Goal: Task Accomplishment & Management: Complete application form

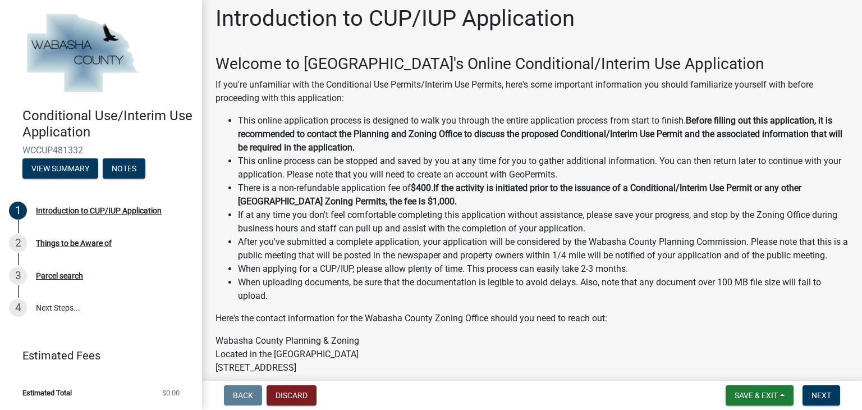
scroll to position [8, 0]
click at [820, 394] on span "Next" at bounding box center [822, 395] width 20 height 9
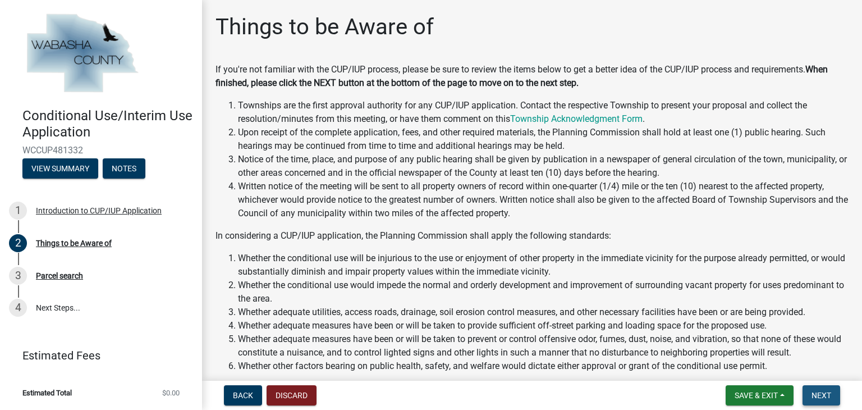
click at [820, 394] on span "Next" at bounding box center [822, 395] width 20 height 9
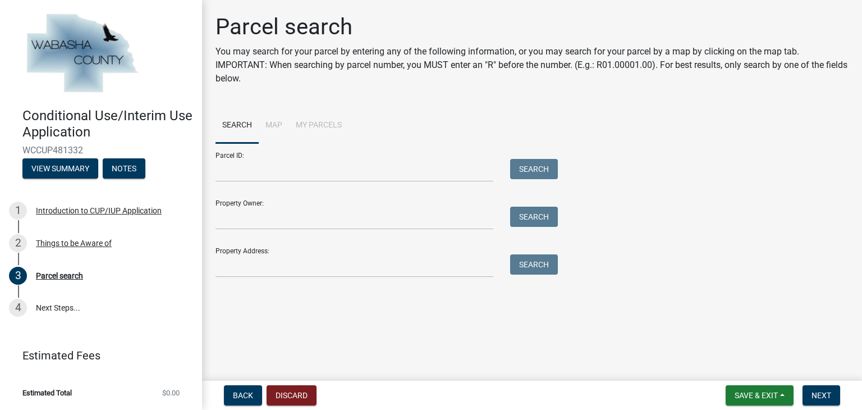
click at [270, 124] on li "Map" at bounding box center [274, 126] width 30 height 36
click at [323, 167] on input "Parcel ID:" at bounding box center [355, 170] width 278 height 23
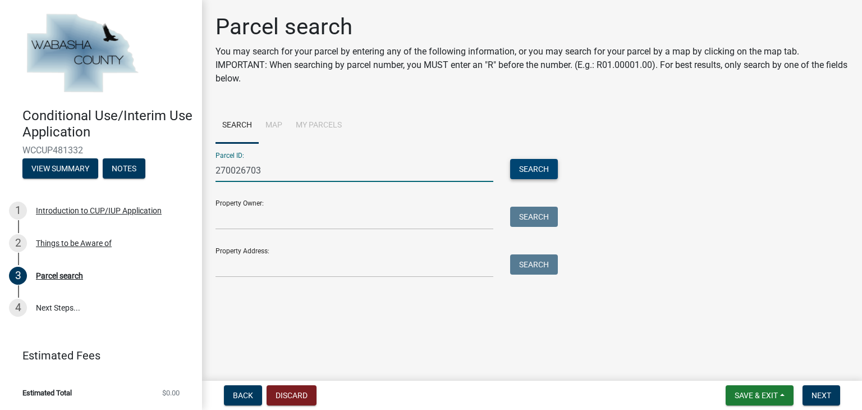
type input "270026703"
click at [531, 168] on button "Search" at bounding box center [534, 169] width 48 height 20
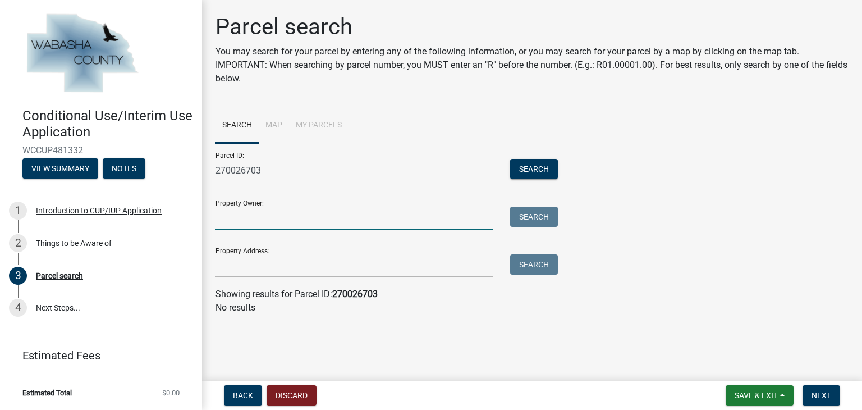
click at [455, 218] on input "Property Owner:" at bounding box center [355, 218] width 278 height 23
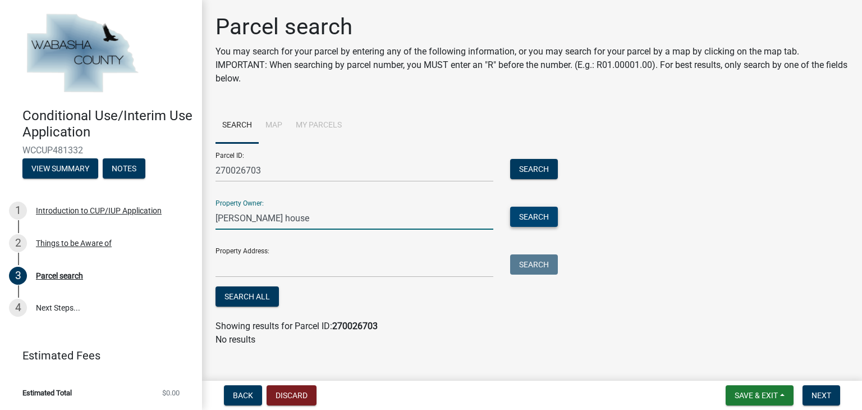
type input "[PERSON_NAME] house"
click at [517, 215] on button "Search" at bounding box center [534, 217] width 48 height 20
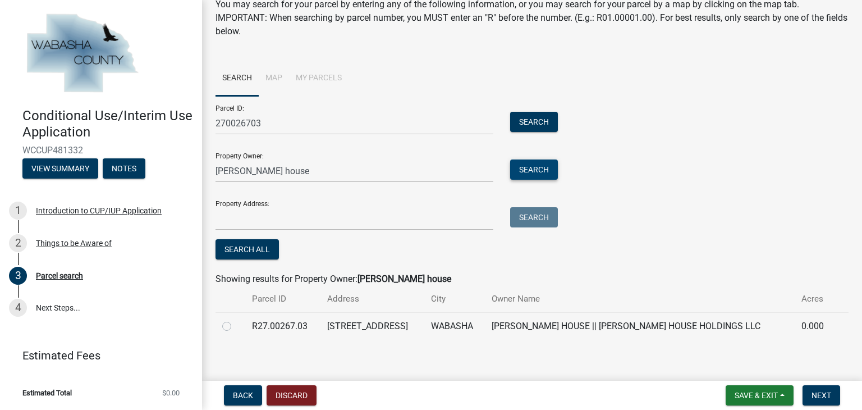
scroll to position [51, 0]
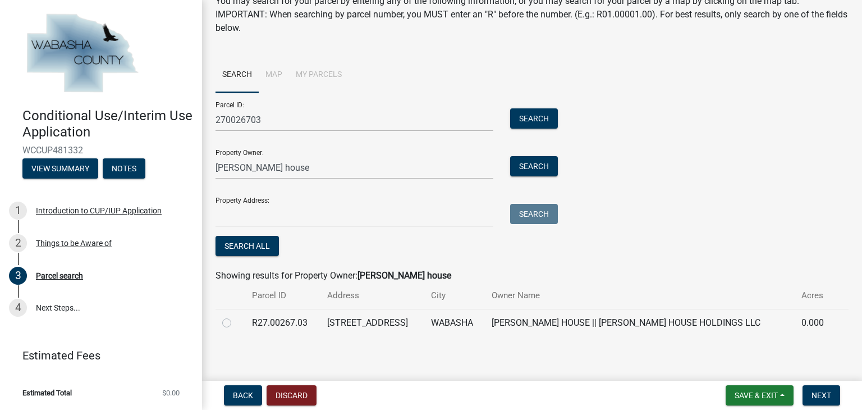
click at [236, 316] on label at bounding box center [236, 316] width 0 height 0
click at [236, 323] on input "radio" at bounding box center [239, 319] width 7 height 7
radio input "true"
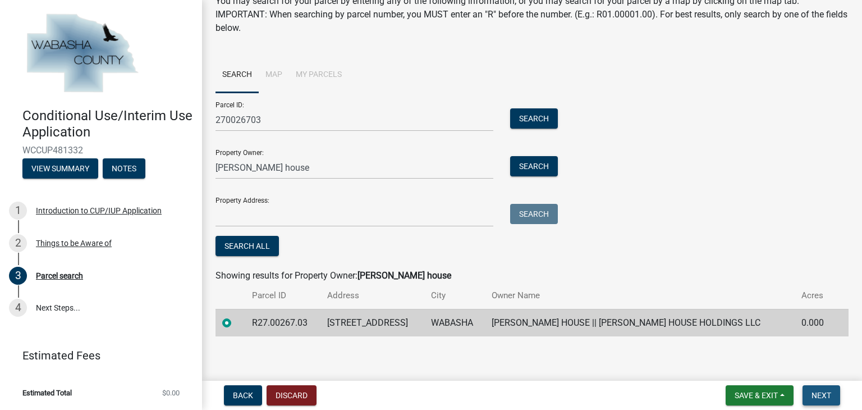
click at [830, 391] on span "Next" at bounding box center [822, 395] width 20 height 9
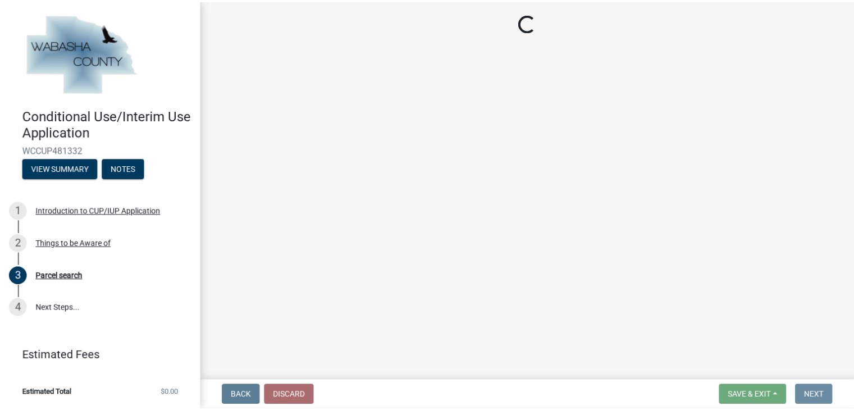
scroll to position [0, 0]
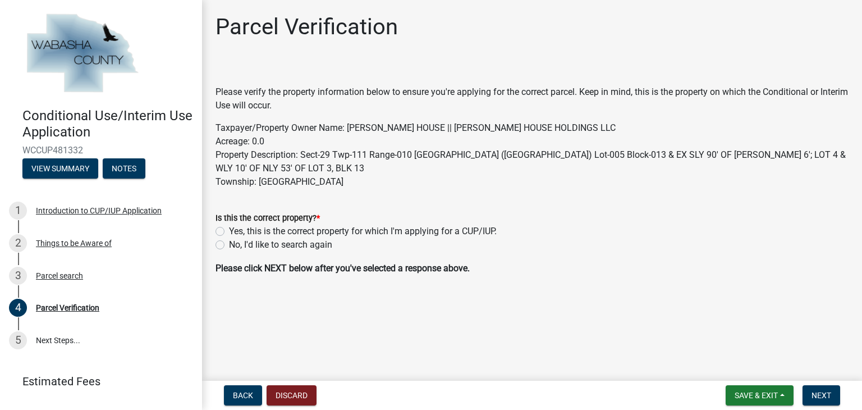
click at [229, 231] on label "Yes, this is the correct property for which I'm applying for a CUP/IUP." at bounding box center [363, 231] width 268 height 13
click at [229, 231] on input "Yes, this is the correct property for which I'm applying for a CUP/IUP." at bounding box center [232, 228] width 7 height 7
radio input "true"
click at [816, 396] on span "Next" at bounding box center [822, 395] width 20 height 9
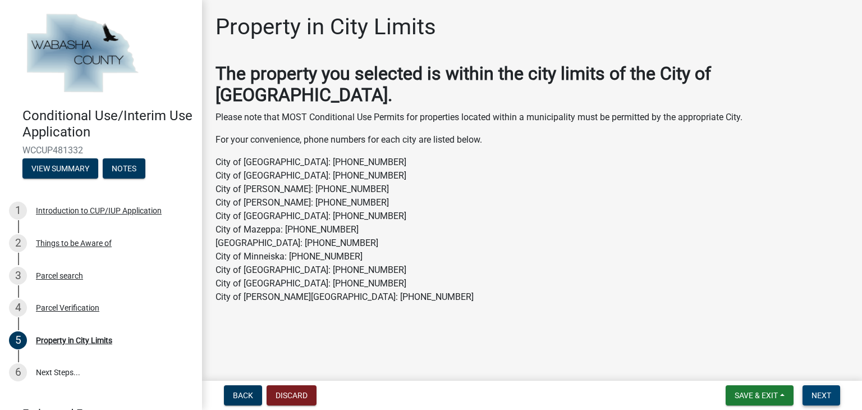
click at [816, 396] on span "Next" at bounding box center [822, 395] width 20 height 9
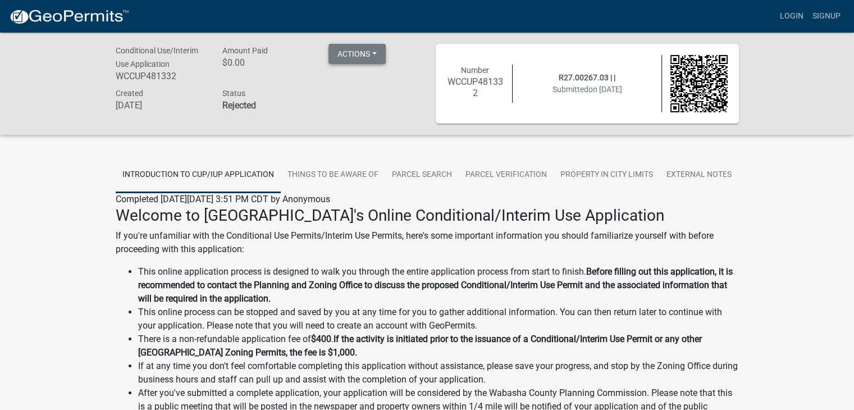
click at [374, 52] on button "Actions" at bounding box center [356, 54] width 57 height 20
click at [384, 120] on div "Conditional Use/Interim Use Application WCCUP481332 Amount Paid $0.00 Actions P…" at bounding box center [267, 84] width 320 height 80
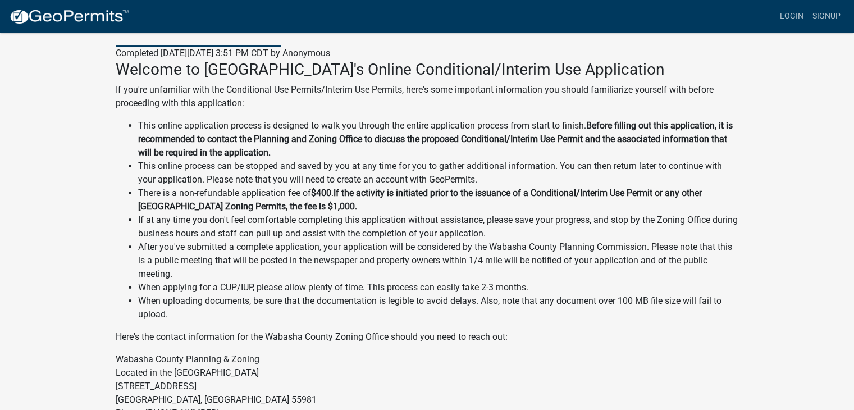
scroll to position [3, 0]
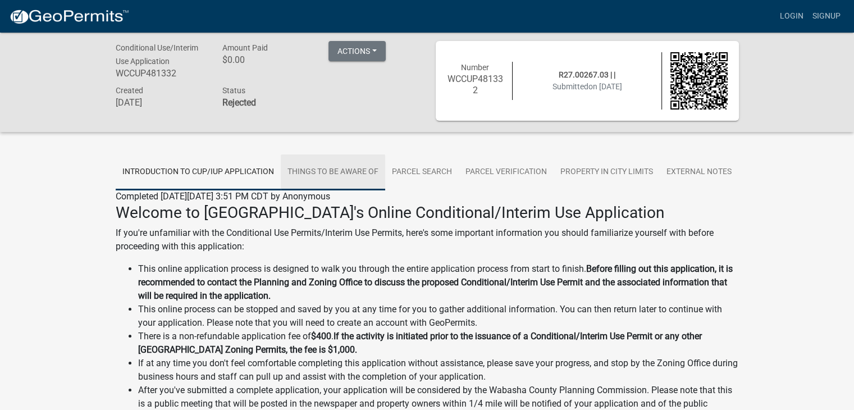
click at [359, 175] on link "Things to be Aware of" at bounding box center [333, 172] width 104 height 36
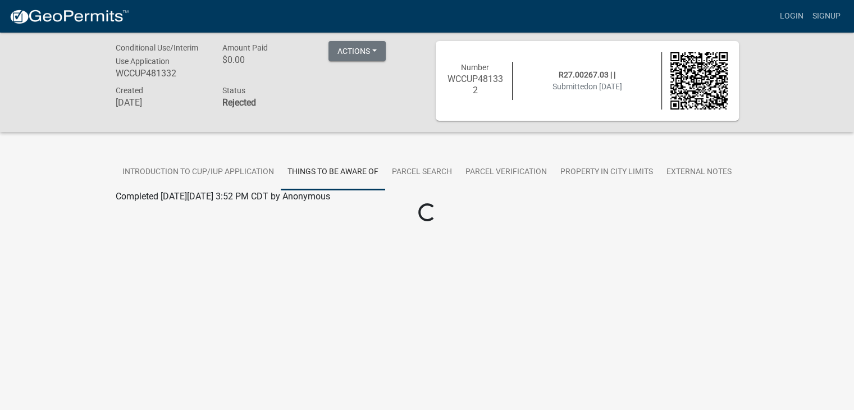
scroll to position [33, 0]
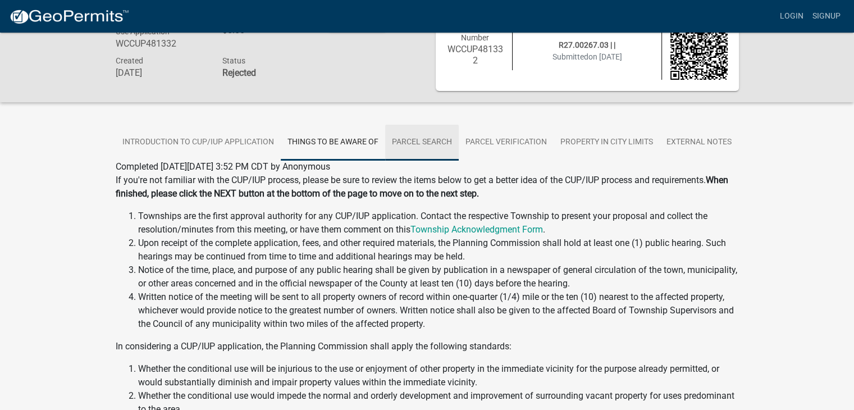
click at [431, 143] on link "Parcel search" at bounding box center [422, 143] width 74 height 36
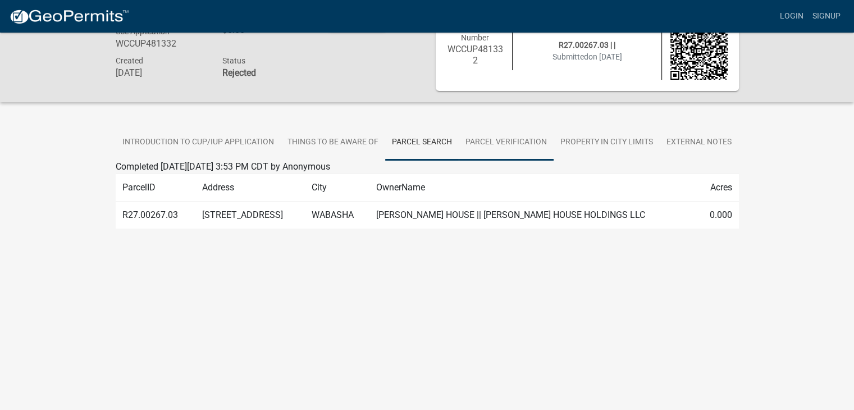
scroll to position [32, 0]
click at [480, 147] on link "Parcel Verification" at bounding box center [506, 143] width 95 height 36
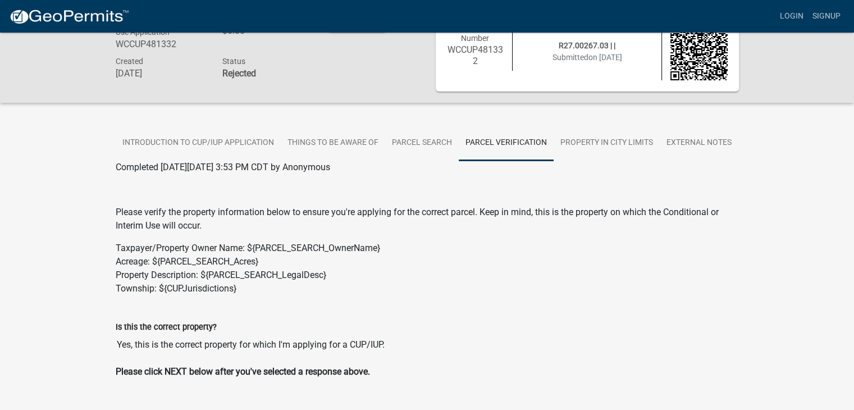
scroll to position [57, 0]
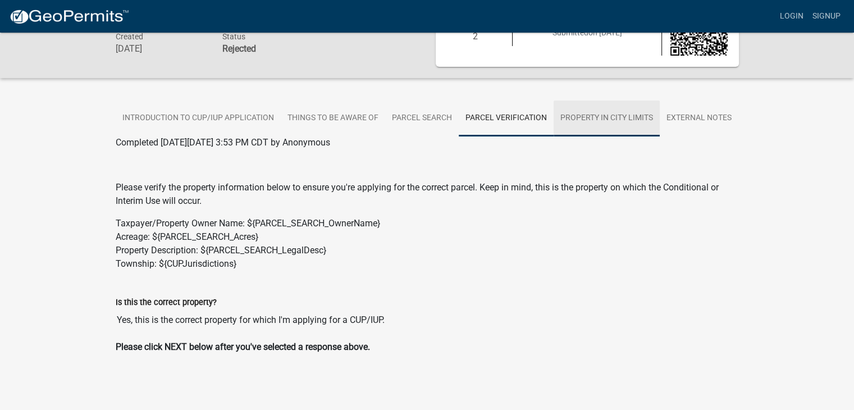
click at [575, 124] on link "Property in City Limits" at bounding box center [607, 119] width 106 height 36
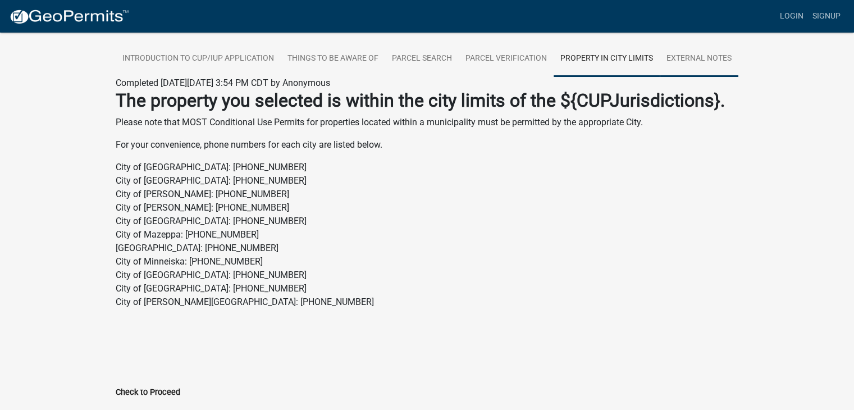
scroll to position [96, 0]
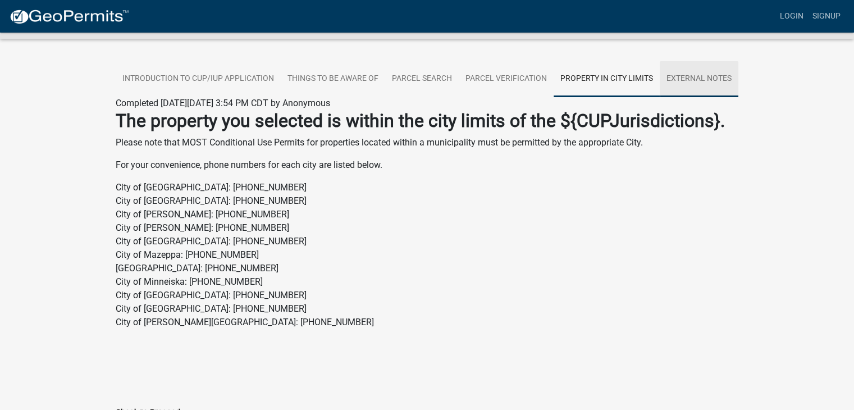
click at [704, 84] on link "External Notes" at bounding box center [699, 79] width 79 height 36
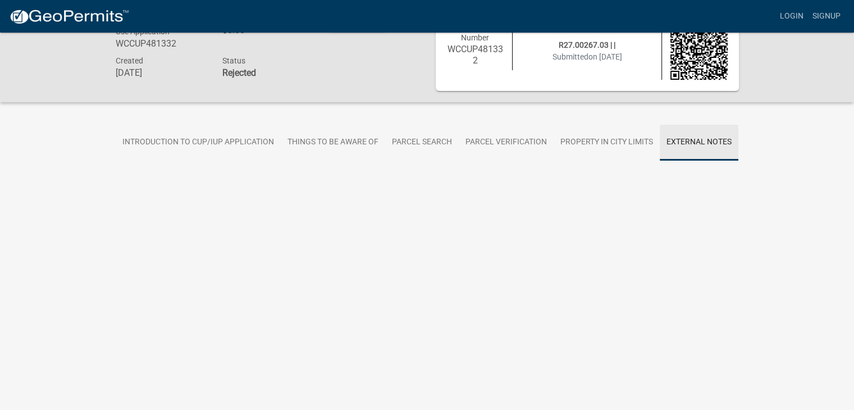
scroll to position [33, 0]
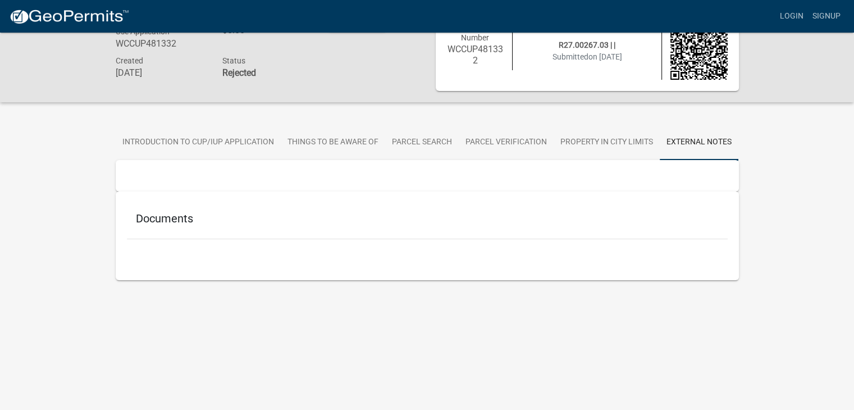
click at [167, 225] on div "Documents" at bounding box center [427, 221] width 601 height 36
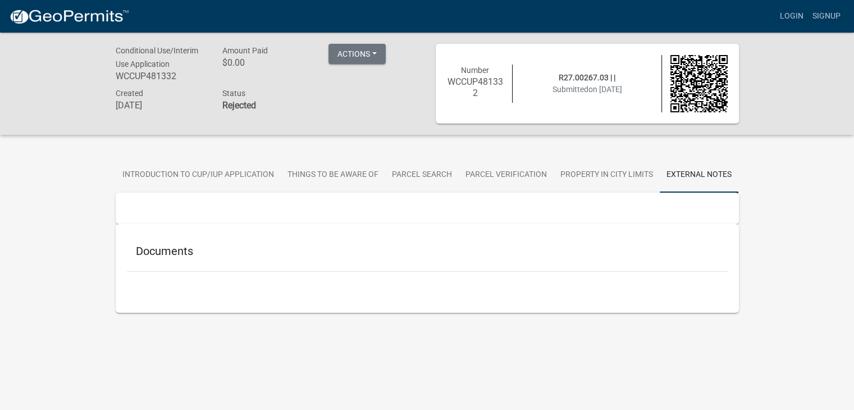
scroll to position [0, 0]
click at [358, 58] on button "Actions" at bounding box center [356, 54] width 57 height 20
click at [708, 90] on img at bounding box center [698, 83] width 57 height 57
